Goal: Task Accomplishment & Management: Complete application form

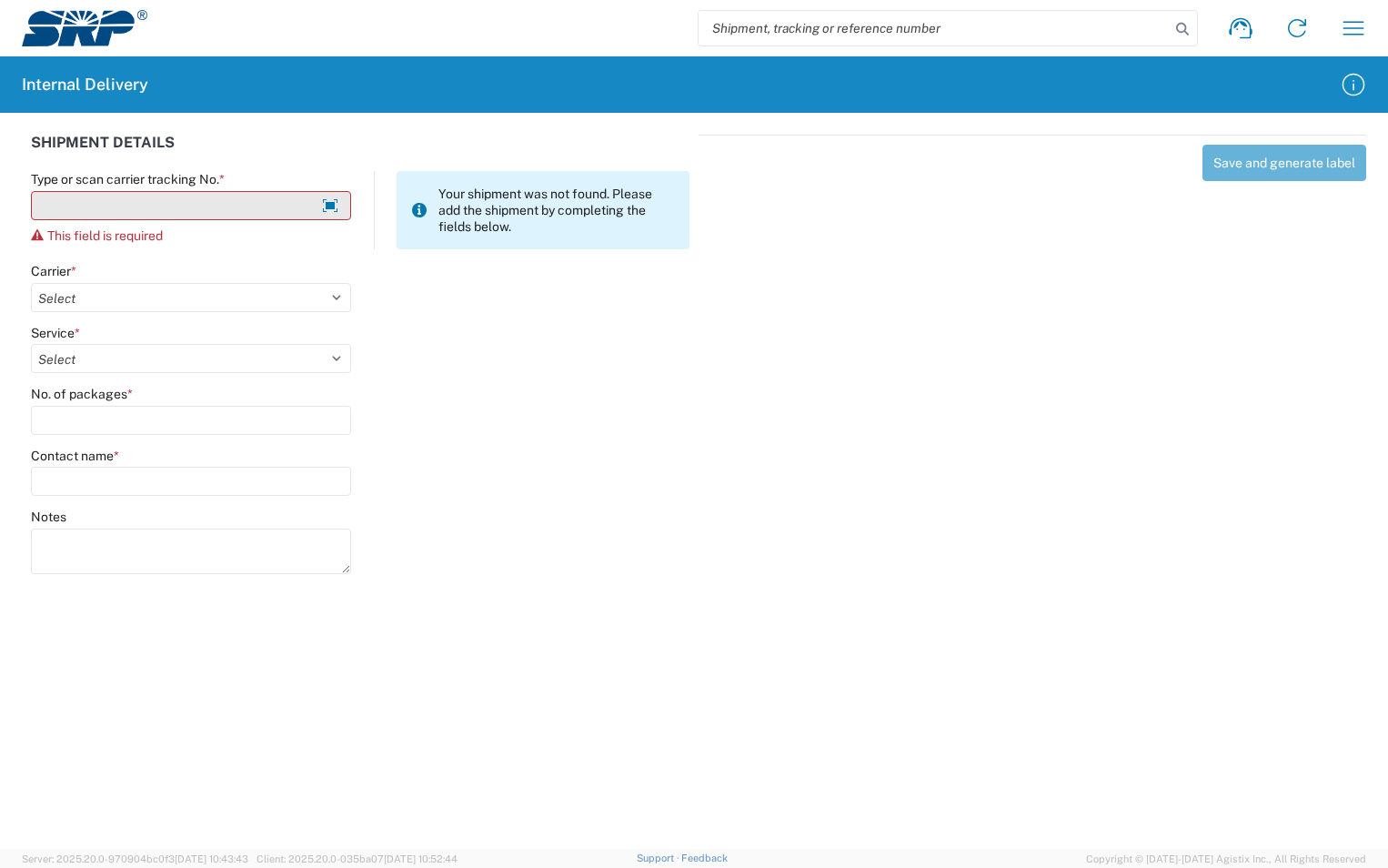
click at [144, 219] on input "Type or scan carrier tracking No. *" at bounding box center [190, 206] width 320 height 29
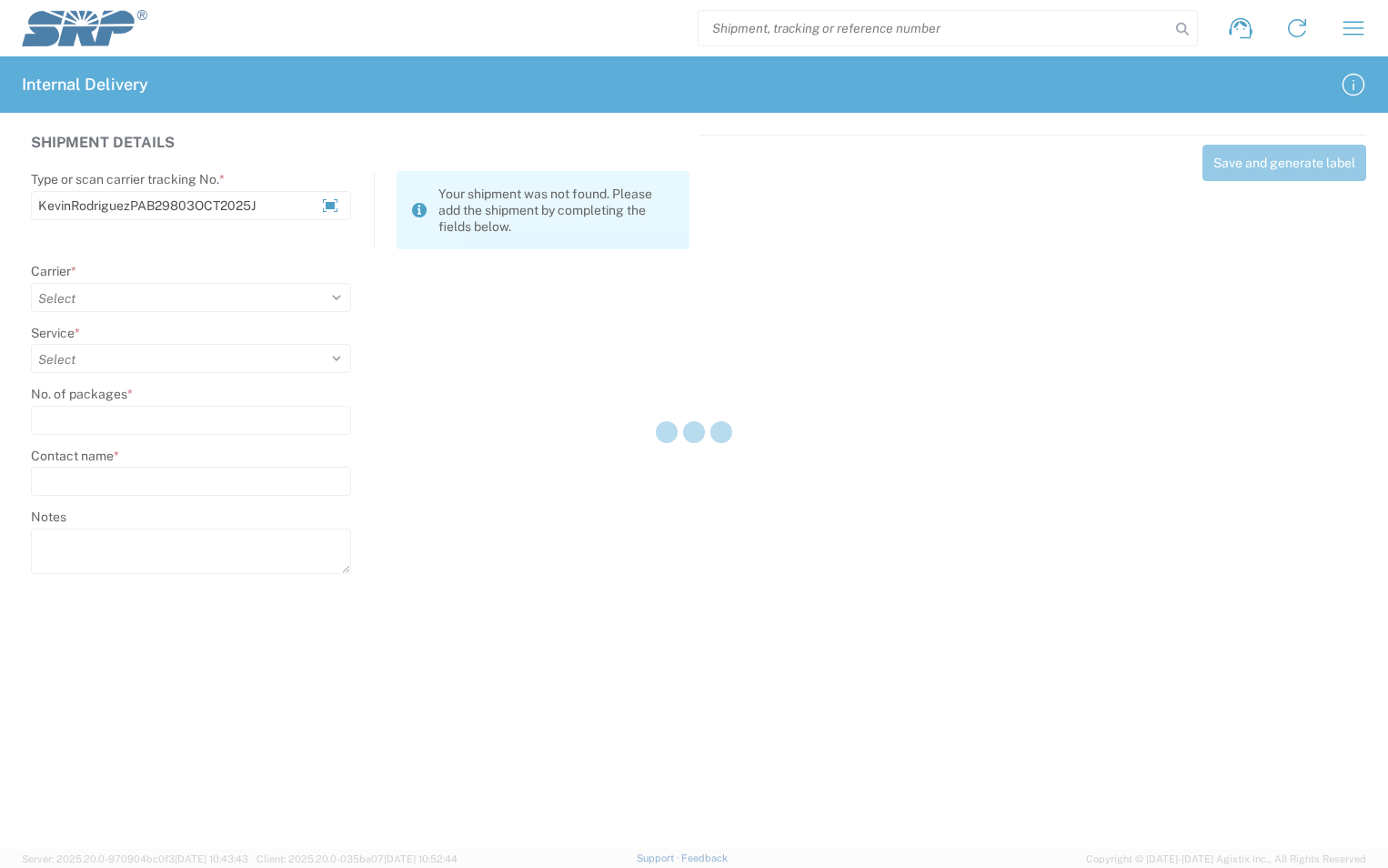
type input "KevinRodriguezPAB29803OCT2025J"
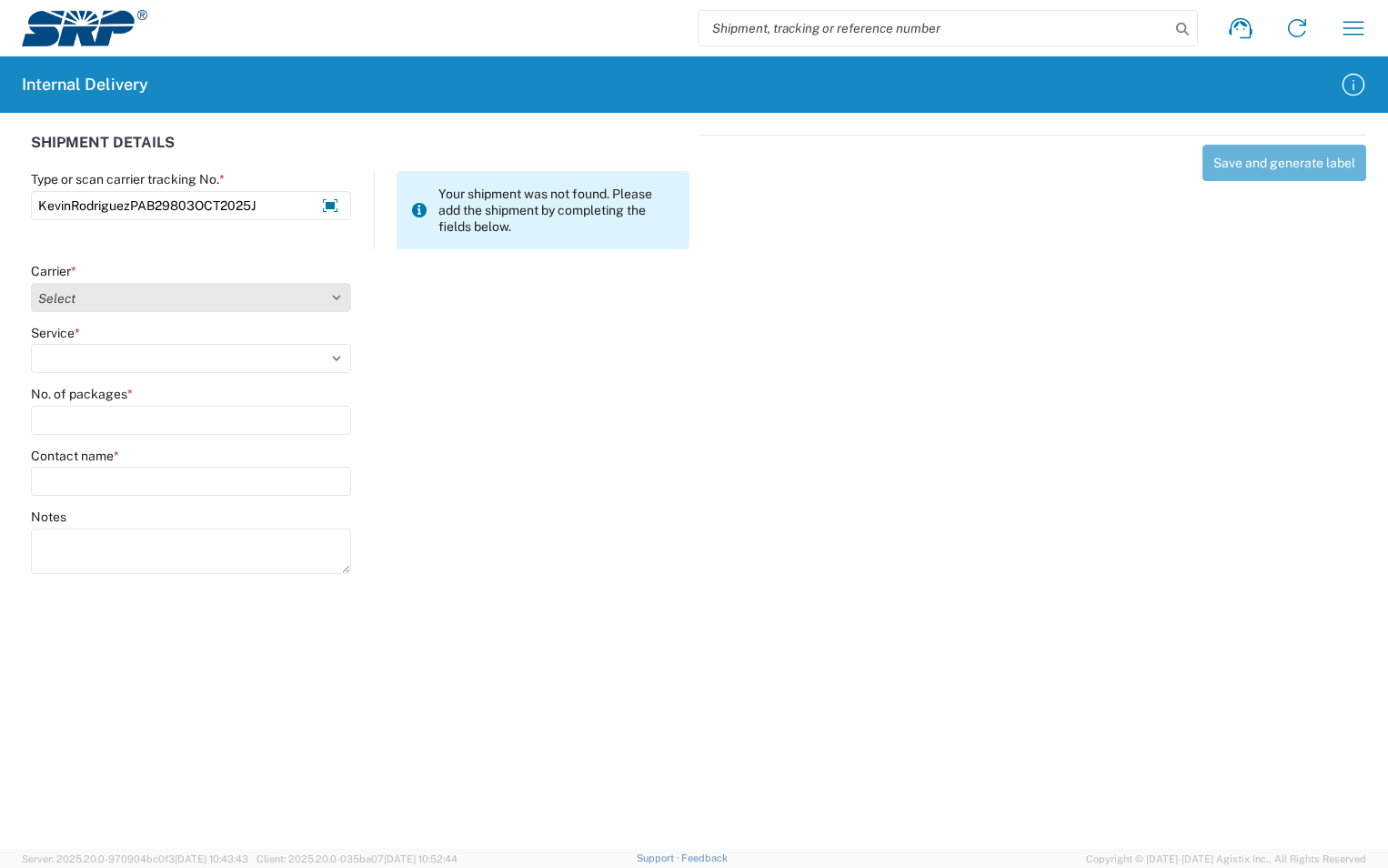
type input "KevinRodriguezPAB29803OCT2025J"
click at [327, 297] on select "Select Amazon Logistics ATI Trucking BC Dimerco Logistics Empire Southwest FedE…" at bounding box center [190, 298] width 320 height 29
select select "18713"
click at [31, 283] on select "Select Amazon Logistics ATI Trucking BC Dimerco Logistics Empire Southwest FedE…" at bounding box center [190, 298] width 320 height 29
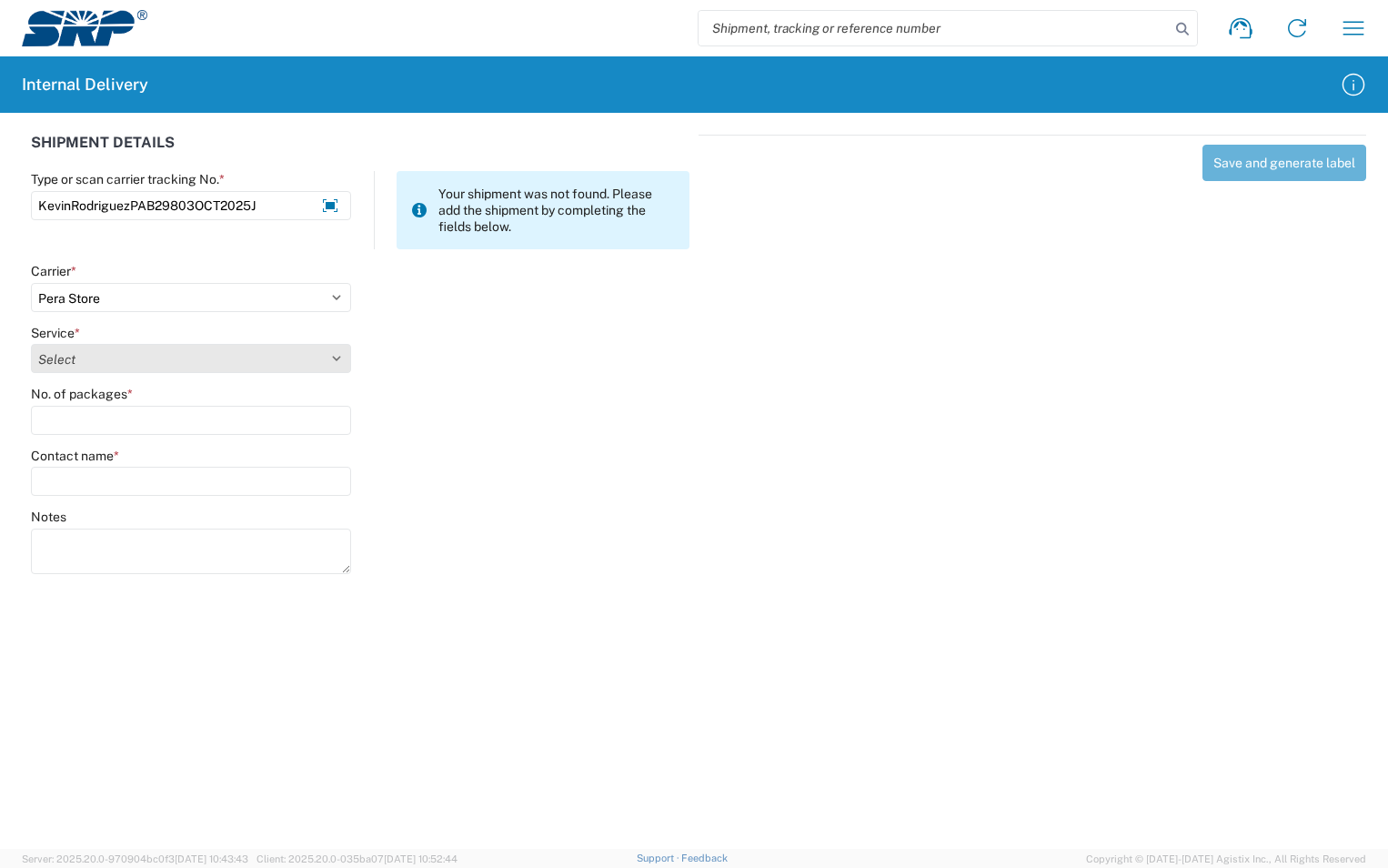
click at [119, 358] on select "Select Ground Inter-Office" at bounding box center [190, 359] width 320 height 29
select select "35763"
click at [31, 344] on select "Select Ground Inter-Office" at bounding box center [190, 359] width 320 height 29
click at [105, 427] on input "No. of packages *" at bounding box center [190, 420] width 320 height 29
type input "1"
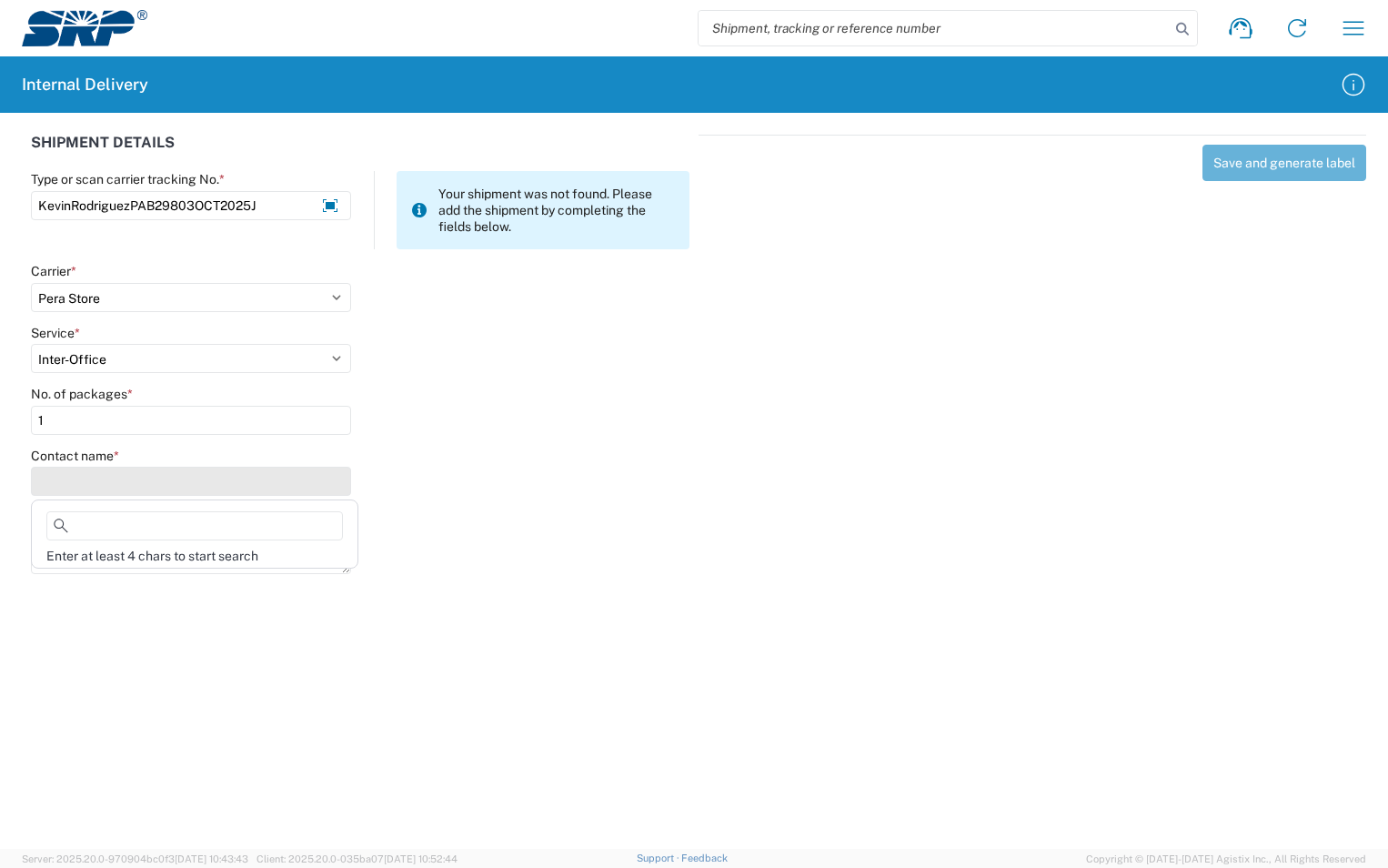
click at [115, 469] on input "Contact name *" at bounding box center [190, 481] width 320 height 29
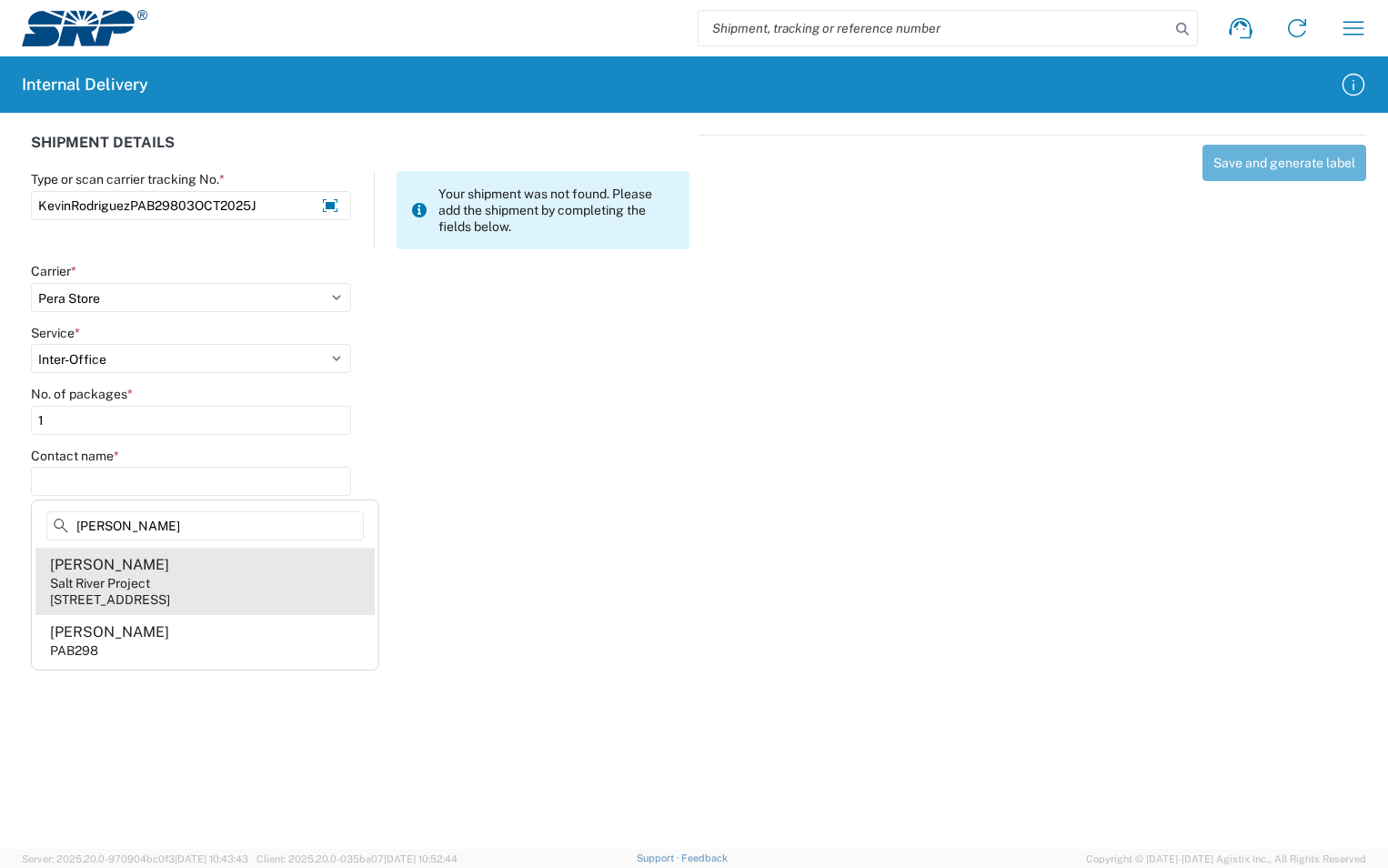
type input "[PERSON_NAME]"
click at [173, 573] on agx-address-suggestion-item "[PERSON_NAME] Salt River Project [STREET_ADDRESS]" at bounding box center [205, 581] width 339 height 68
type input "[PERSON_NAME]"
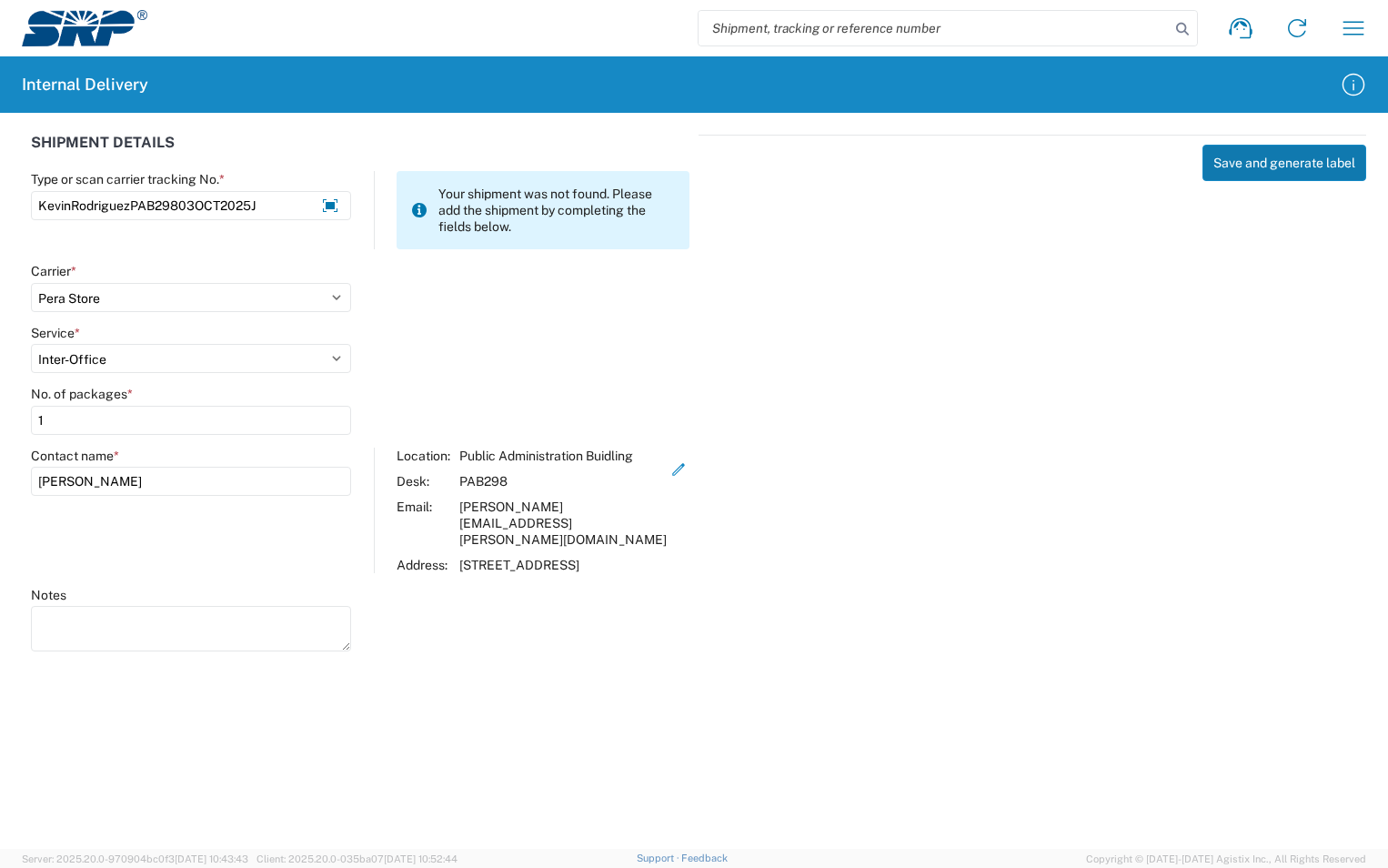
click at [1240, 169] on button "Save and generate label" at bounding box center [1284, 163] width 163 height 37
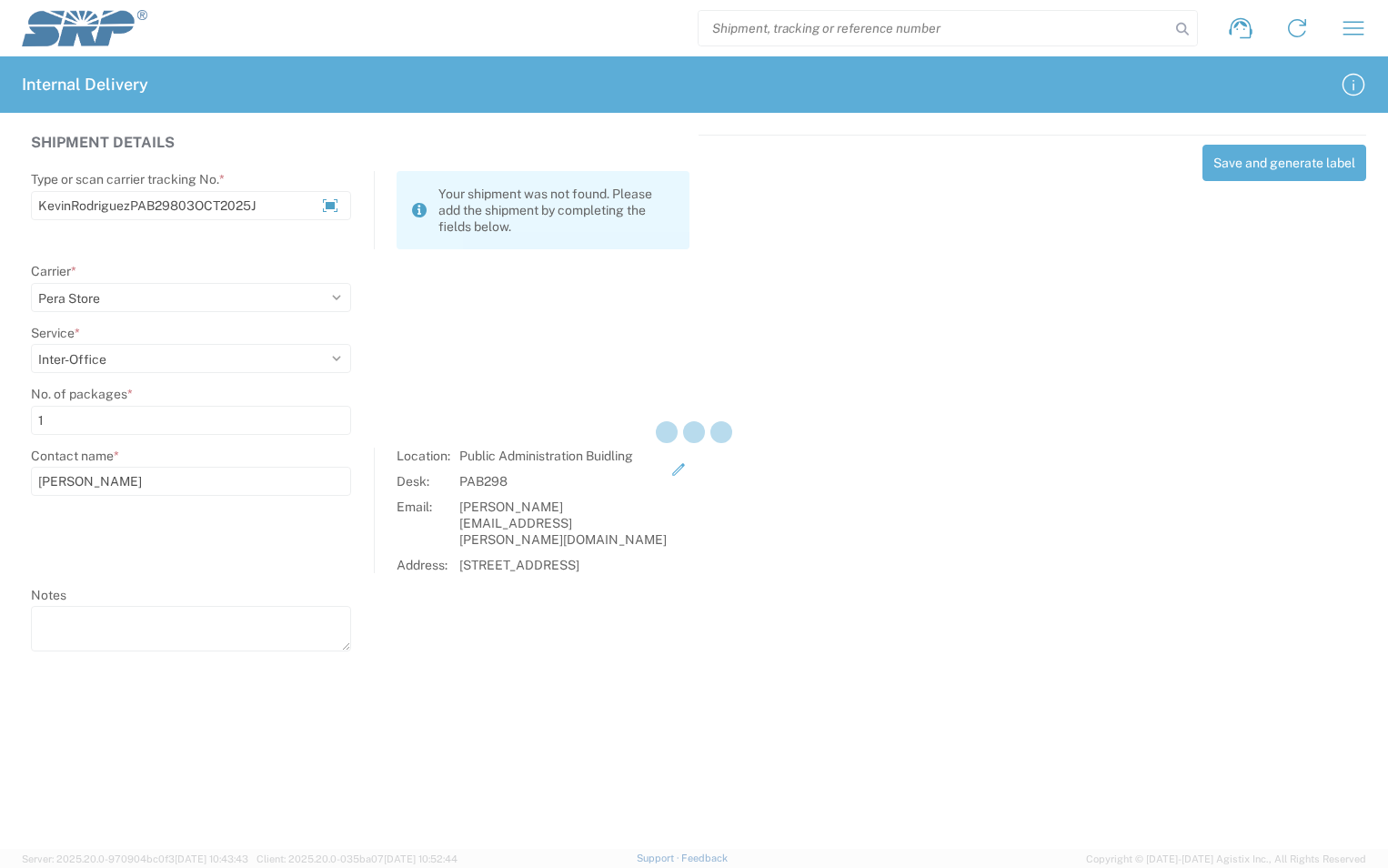
select select
